Goal: Information Seeking & Learning: Learn about a topic

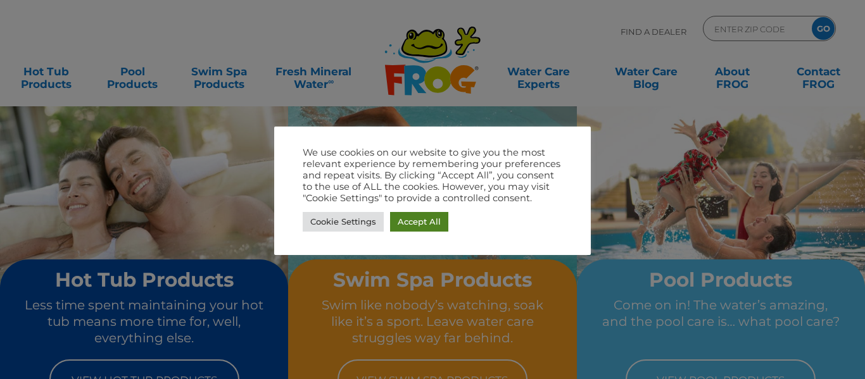
click at [432, 215] on link "Accept All" at bounding box center [419, 222] width 58 height 20
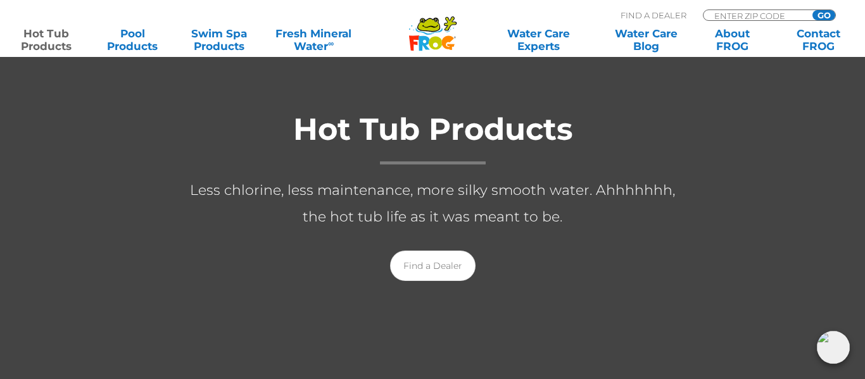
scroll to position [228, 0]
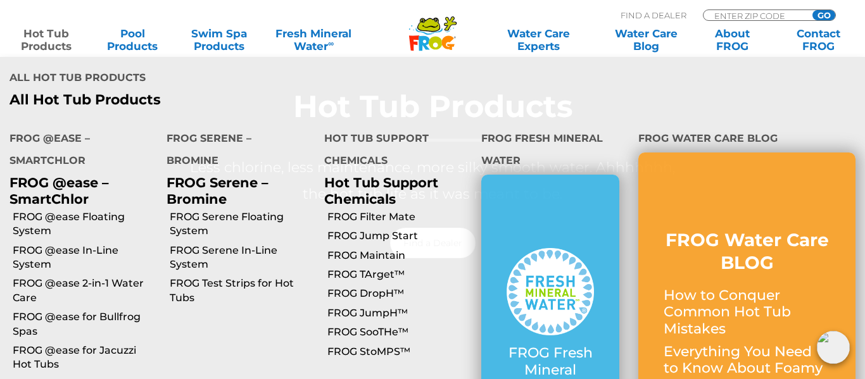
click at [47, 36] on link "Hot Tub Products" at bounding box center [46, 39] width 67 height 25
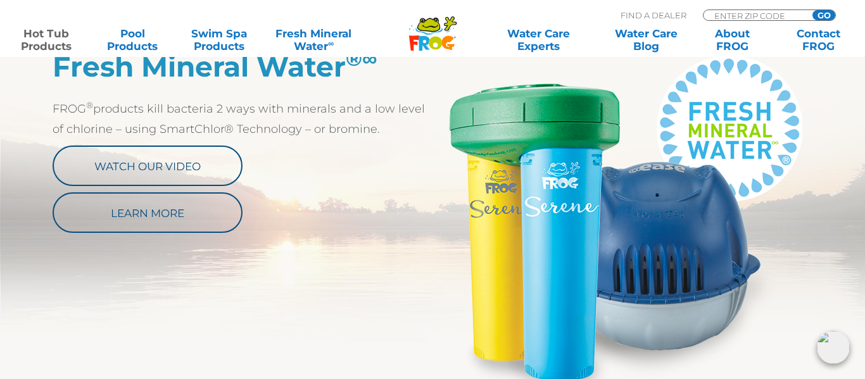
scroll to position [658, 0]
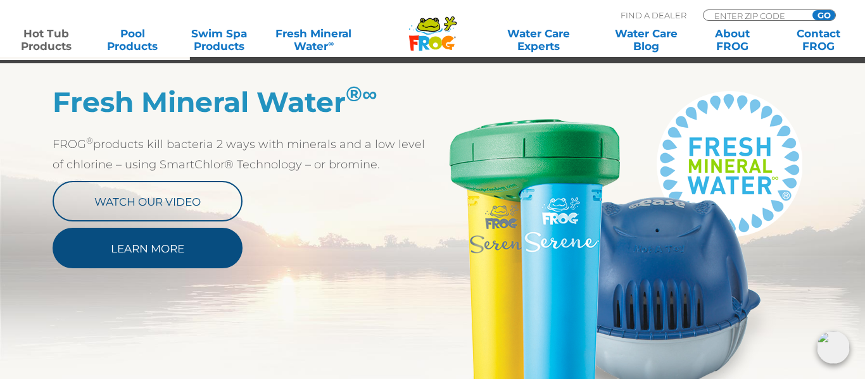
click at [177, 251] on link "Learn More" at bounding box center [148, 248] width 190 height 41
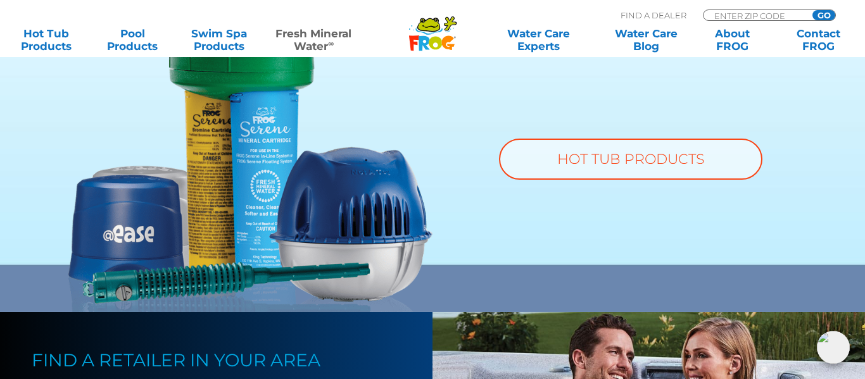
scroll to position [1038, 0]
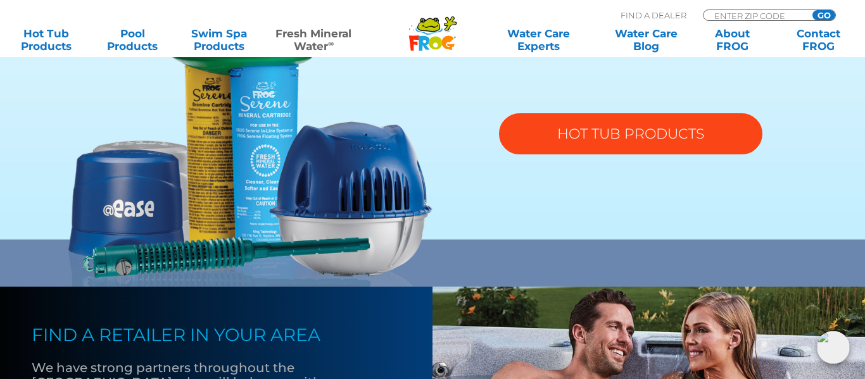
click at [564, 142] on link "HOT TUB PRODUCTS" at bounding box center [630, 133] width 263 height 41
click at [537, 137] on link "HOT TUB PRODUCTS" at bounding box center [630, 133] width 263 height 41
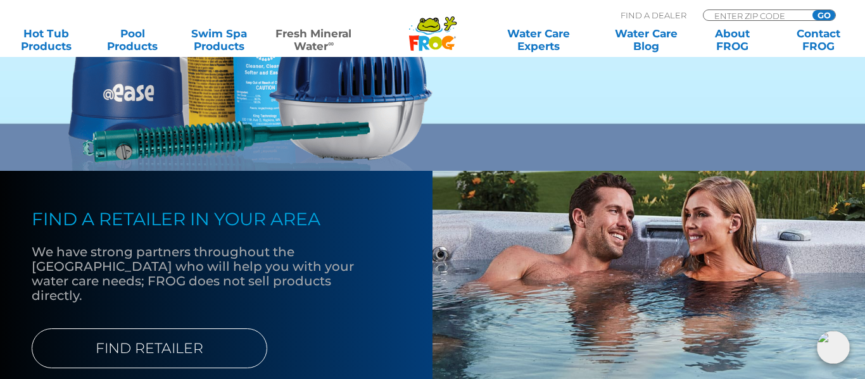
scroll to position [1173, 0]
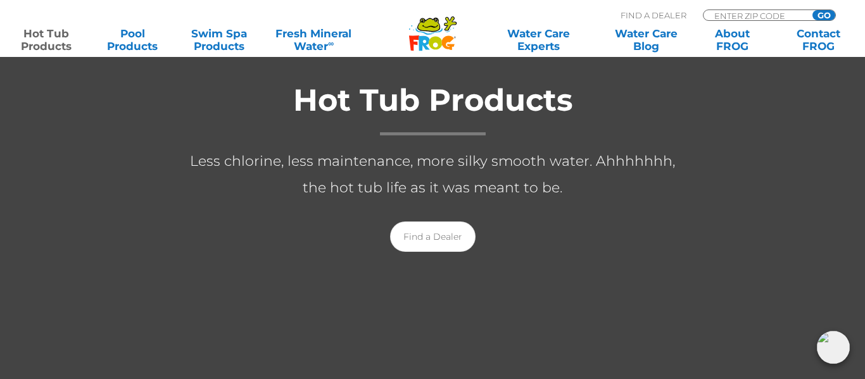
scroll to position [228, 0]
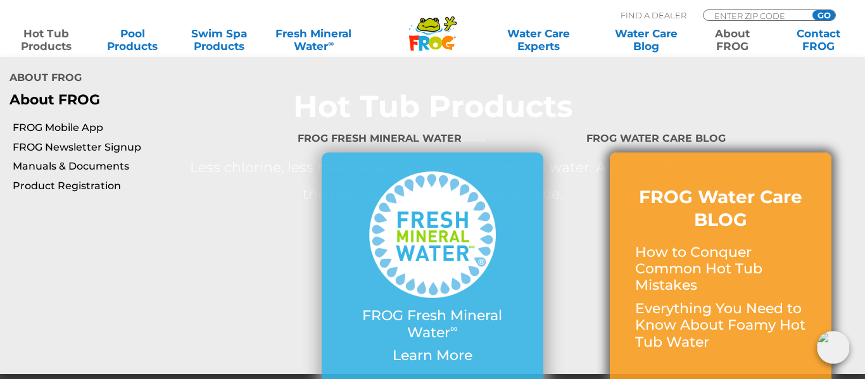
click at [689, 244] on p "How to Conquer Common Hot Tub Mistakes" at bounding box center [720, 269] width 171 height 50
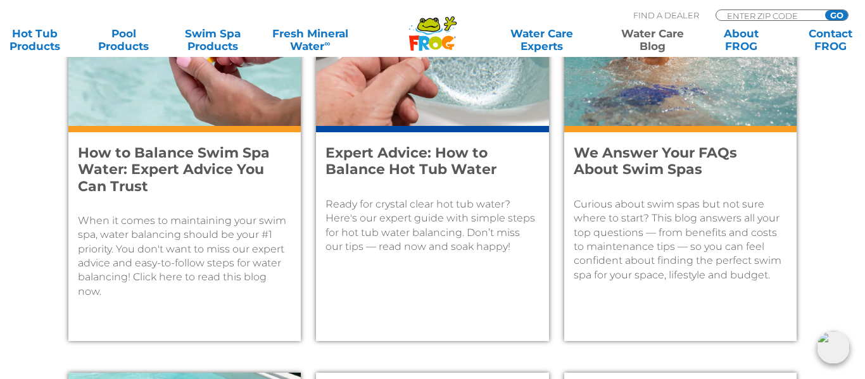
scroll to position [582, 0]
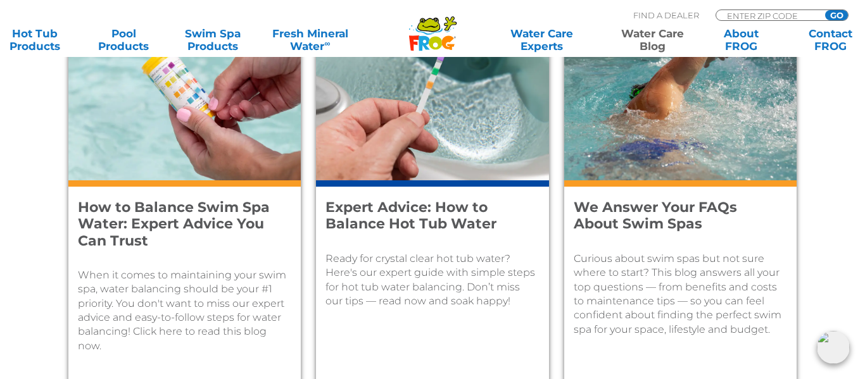
click at [418, 224] on h4 "Expert Advice: How to Balance Hot Tub Water" at bounding box center [423, 216] width 196 height 34
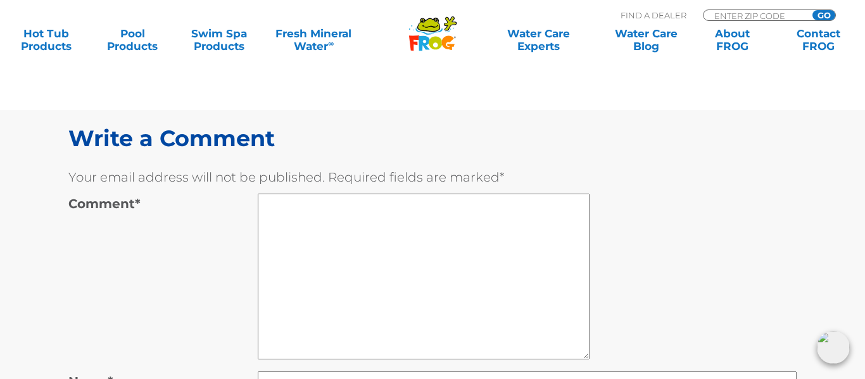
scroll to position [5646, 0]
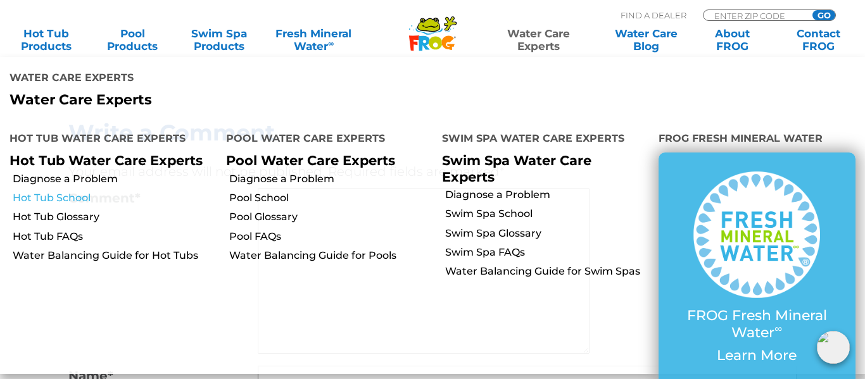
click at [76, 191] on link "Hot Tub School" at bounding box center [115, 198] width 204 height 14
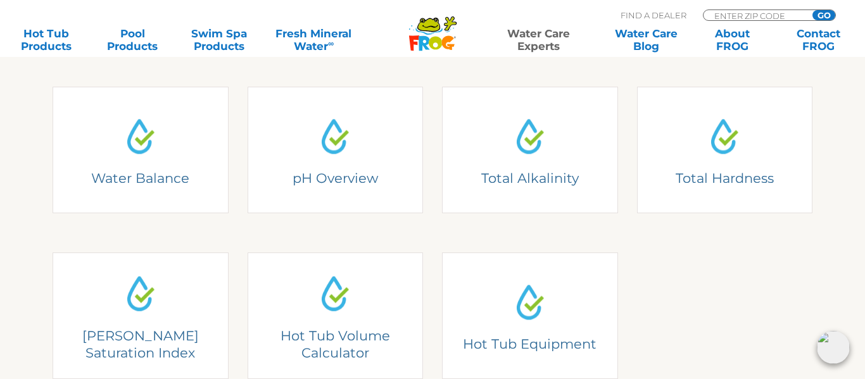
scroll to position [380, 0]
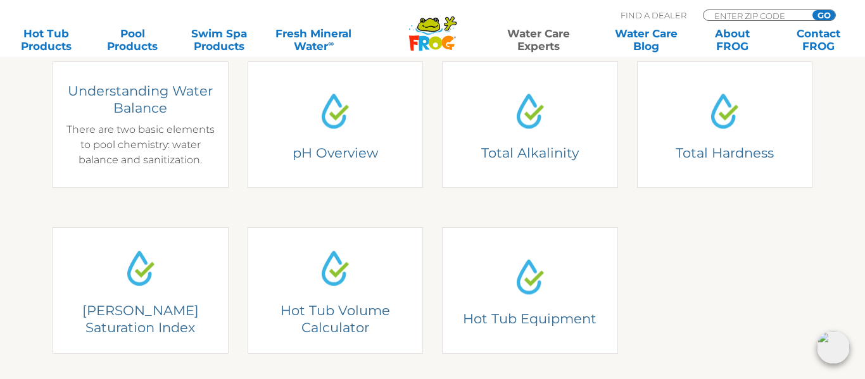
click at [142, 149] on div "Understanding Water Balance There are two basic elements to pool chemistry: wat…" at bounding box center [140, 124] width 157 height 85
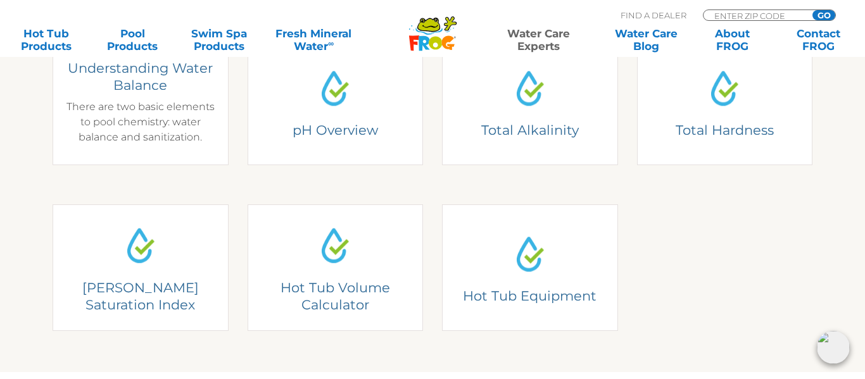
scroll to position [406, 0]
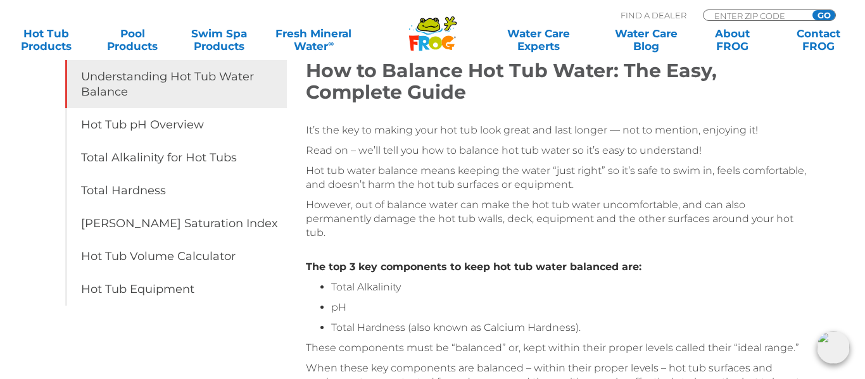
scroll to position [203, 0]
